Goal: Navigation & Orientation: Find specific page/section

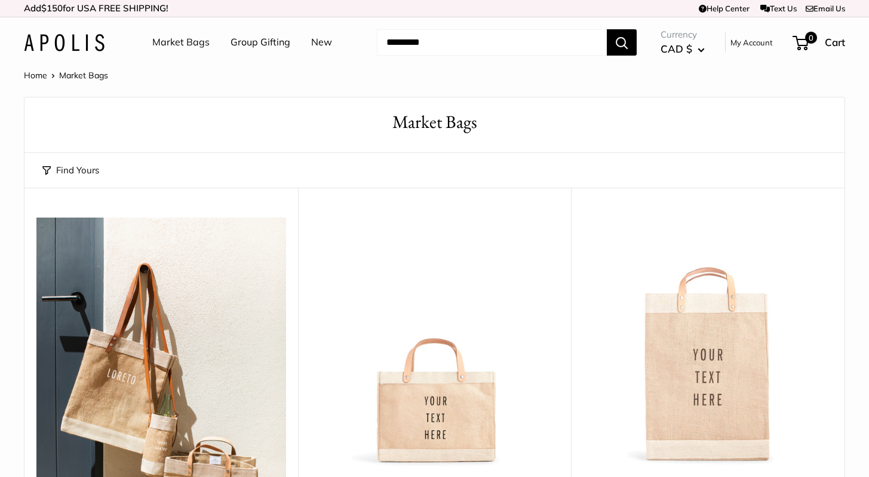
click at [183, 42] on link "Market Bags" at bounding box center [180, 42] width 57 height 18
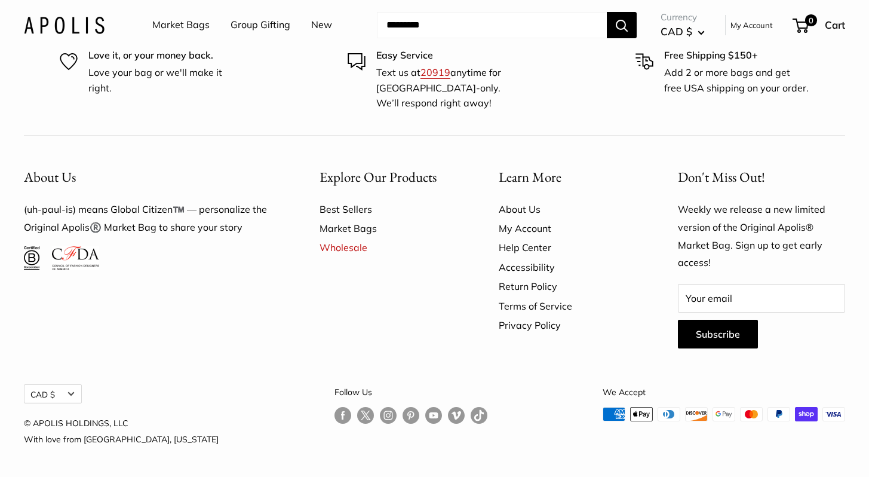
scroll to position [3852, 0]
